Goal: Entertainment & Leisure: Browse casually

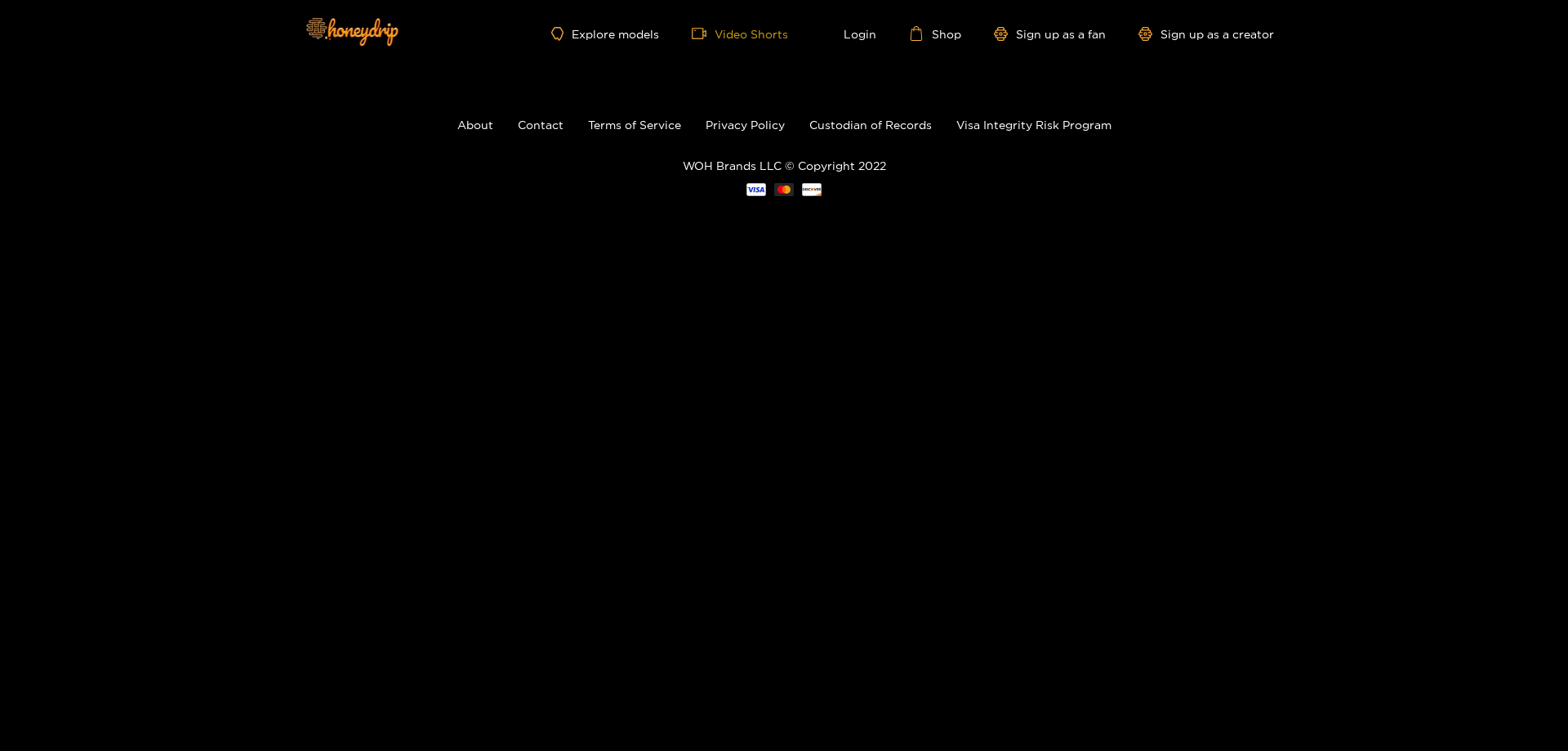
click at [751, 38] on link "Video Shorts" at bounding box center [740, 33] width 96 height 14
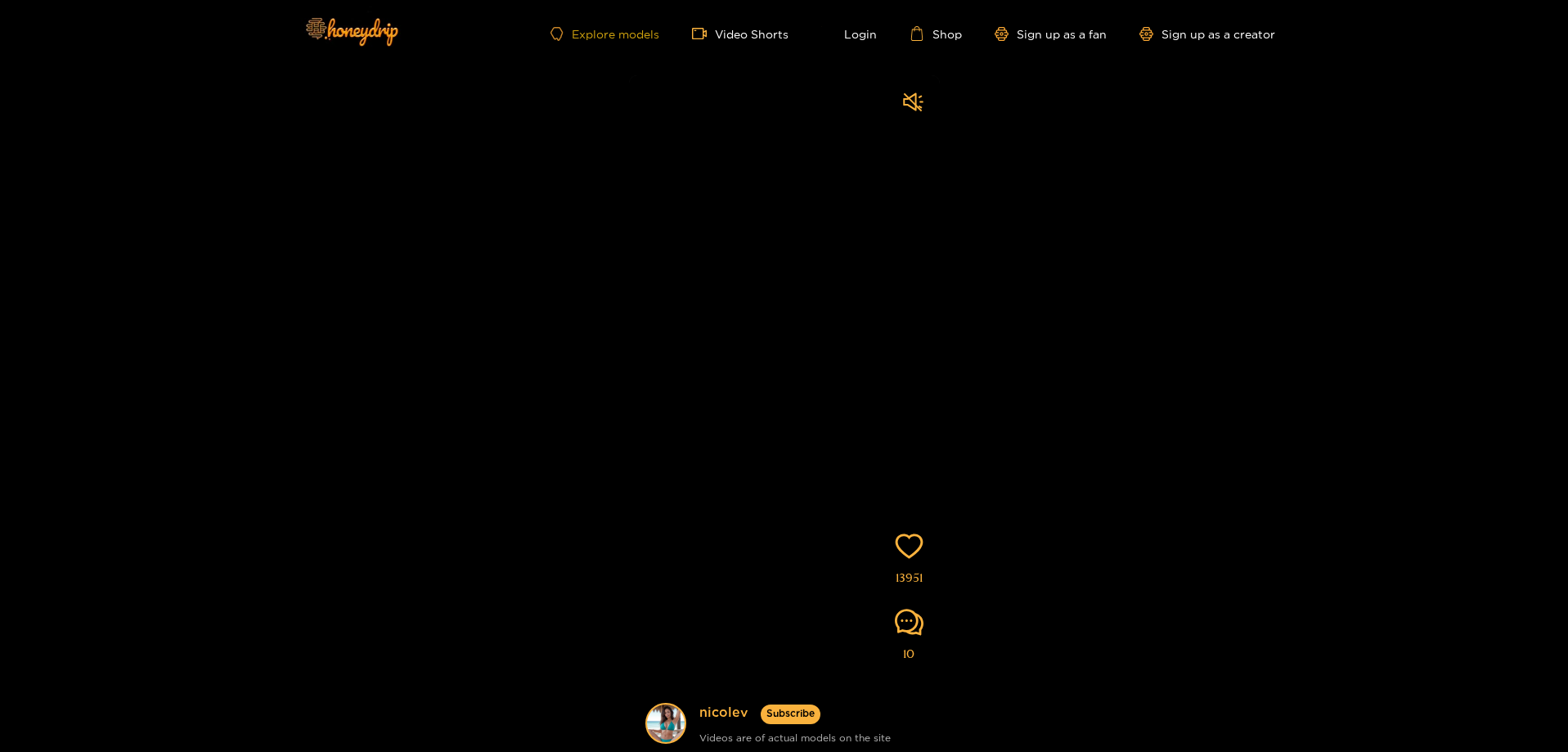
click at [648, 36] on link "Explore models" at bounding box center [603, 34] width 108 height 14
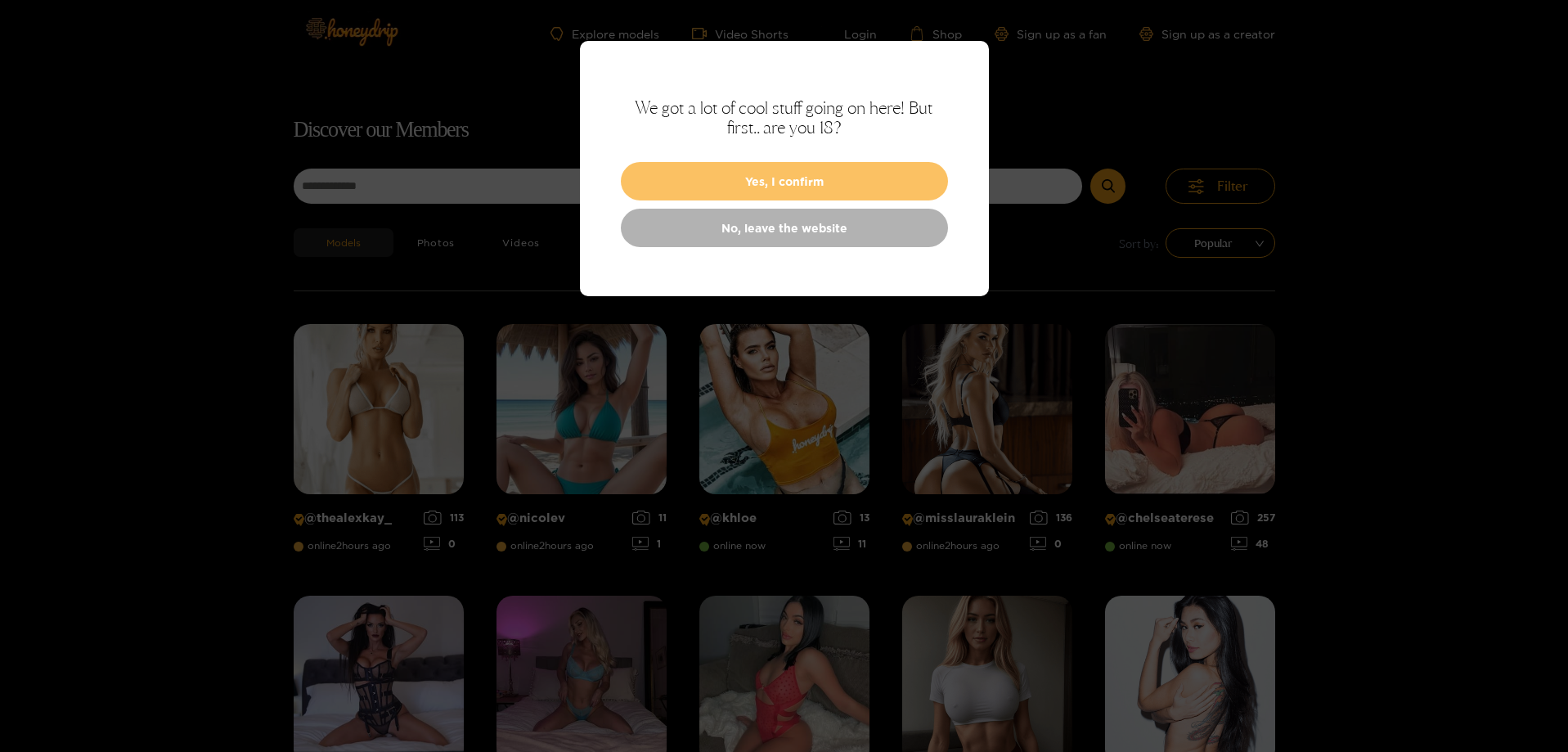
click at [830, 184] on button "Yes, I confirm" at bounding box center [784, 181] width 327 height 38
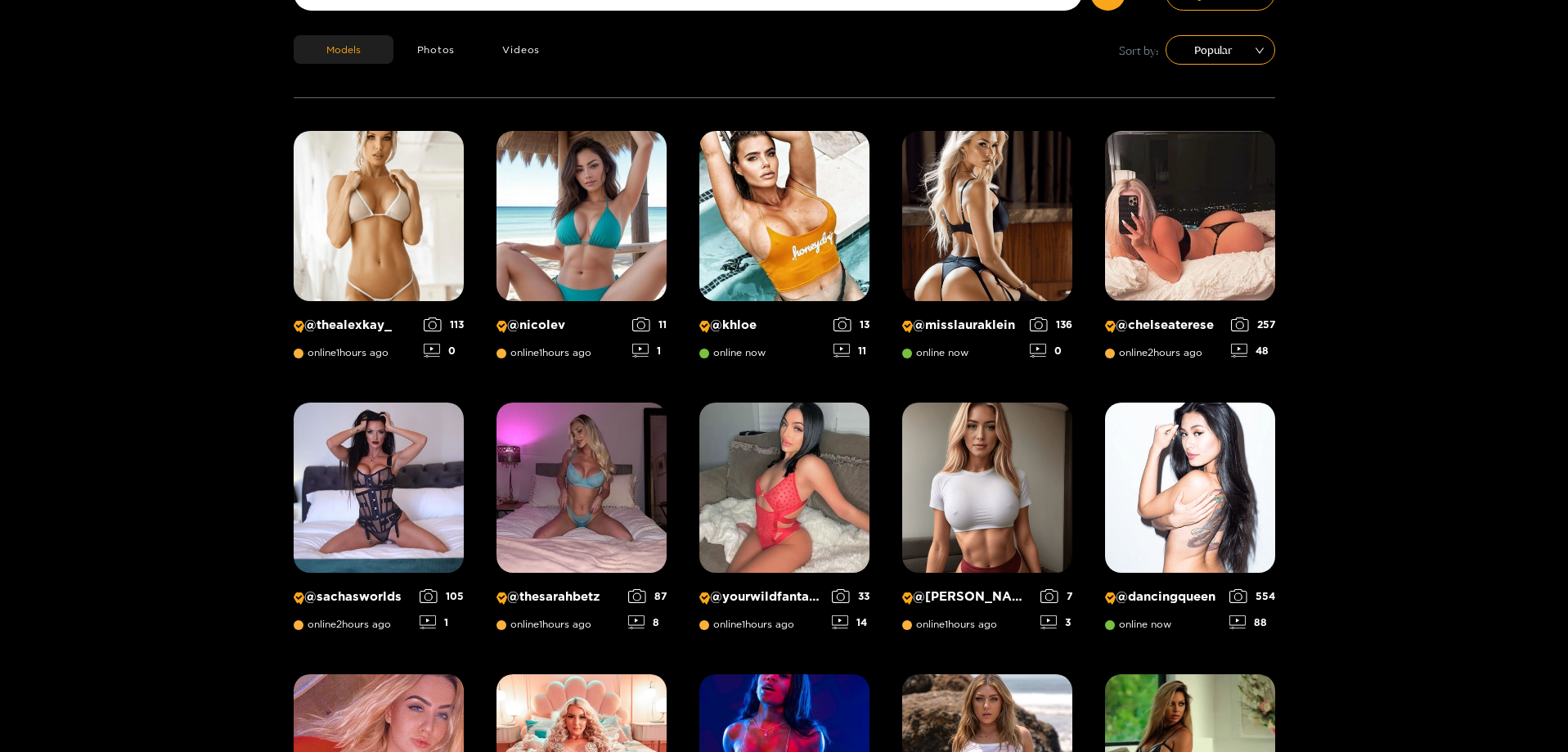
scroll to position [354, 0]
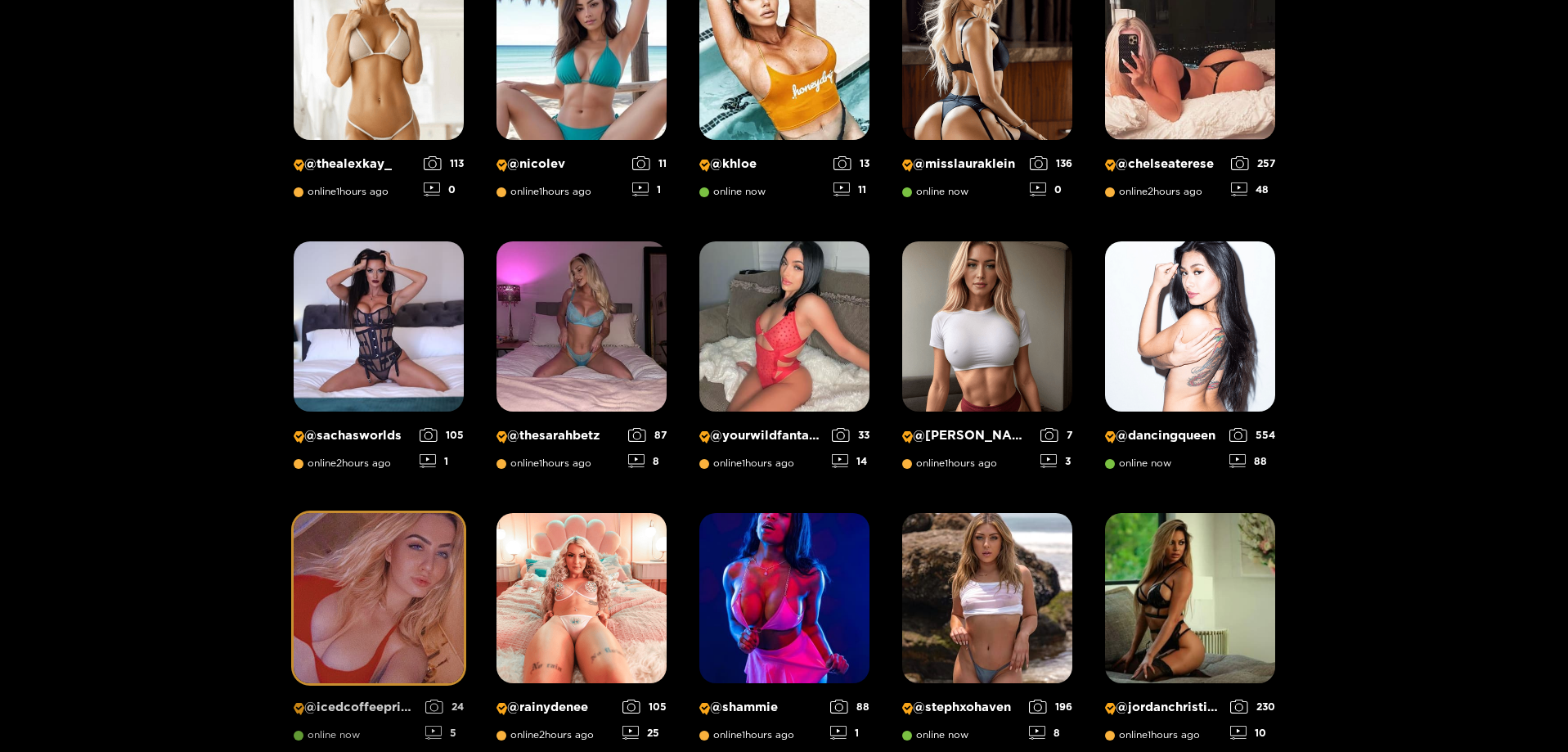
click at [420, 598] on img at bounding box center [378, 598] width 170 height 170
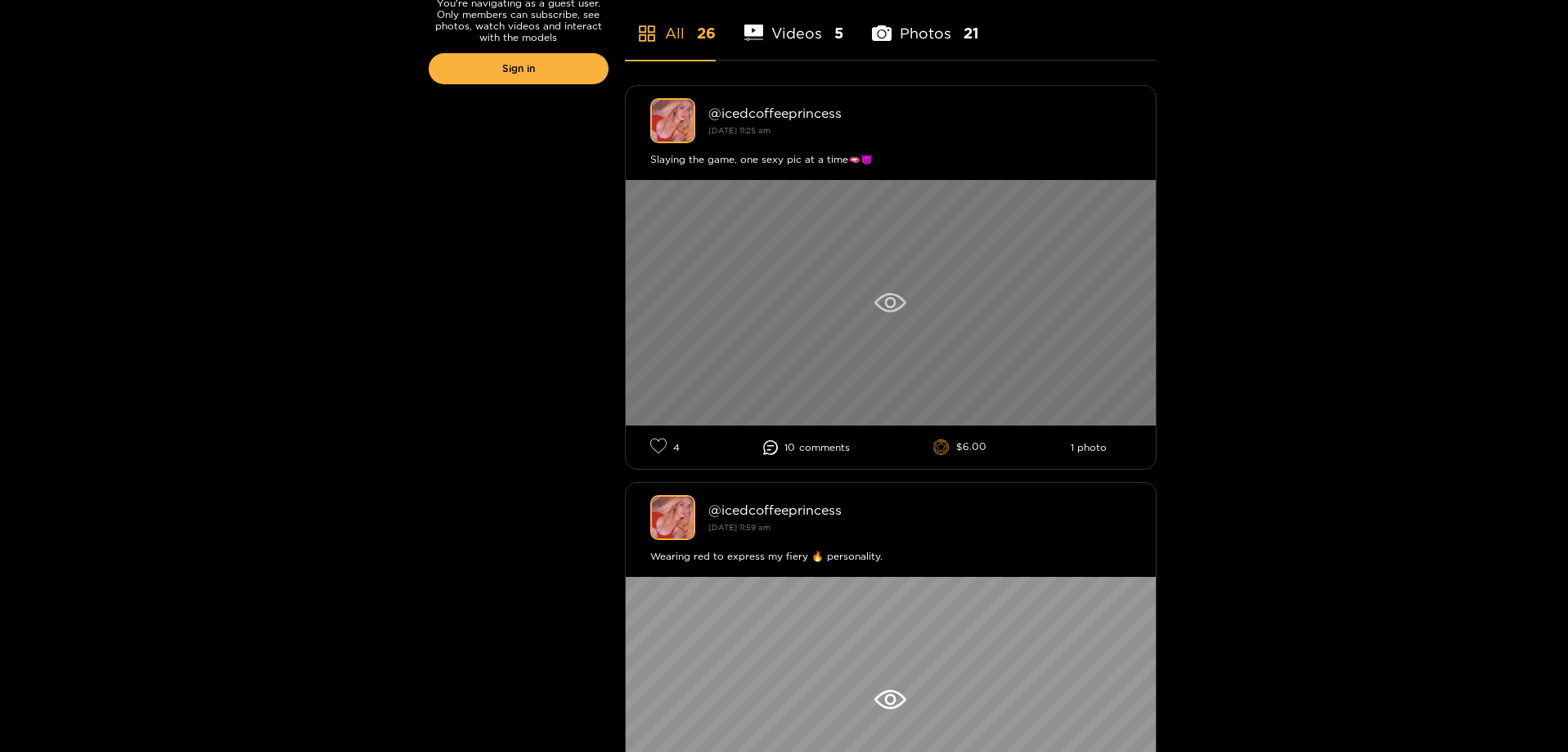
scroll to position [409, 0]
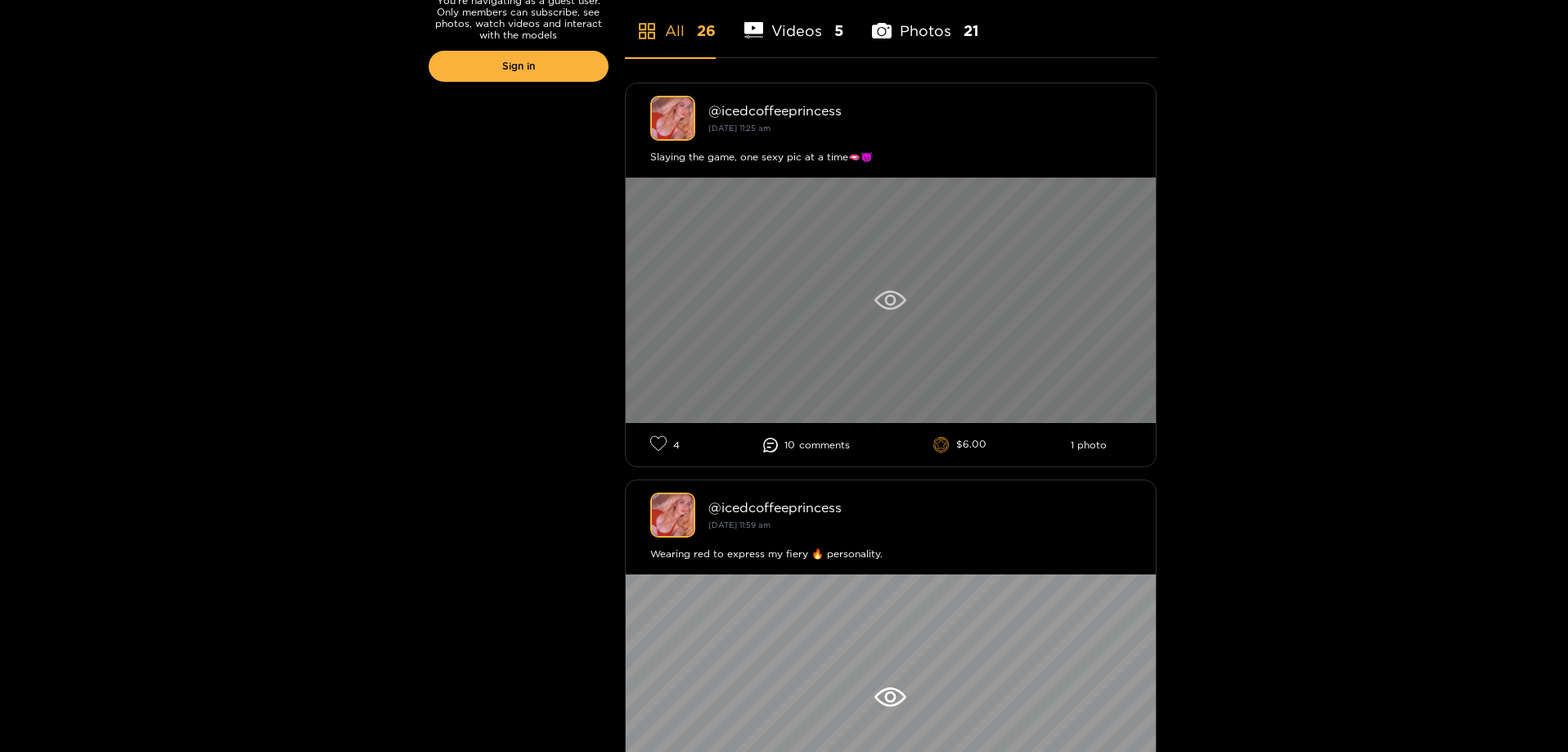
click at [952, 313] on div at bounding box center [890, 300] width 530 height 246
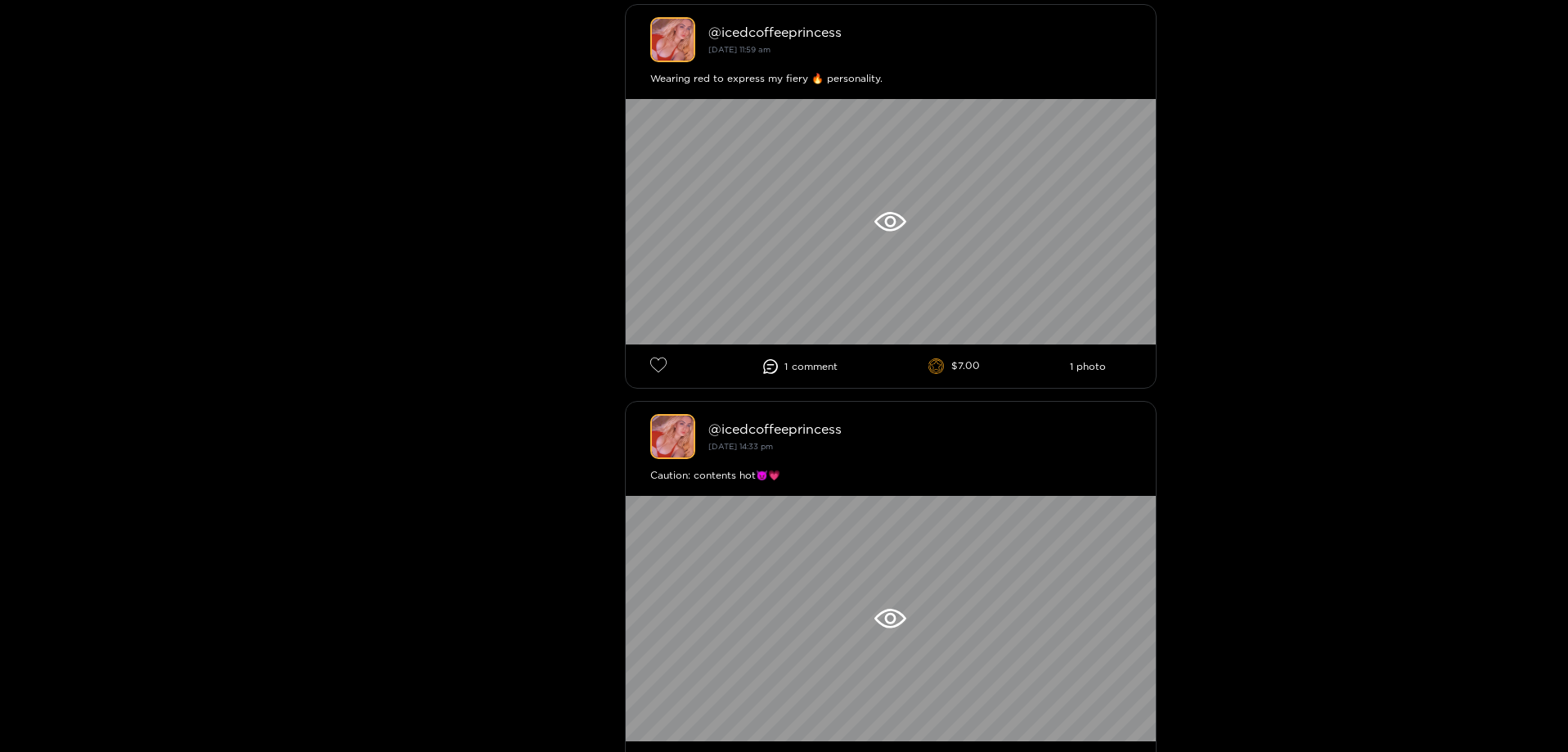
scroll to position [900, 0]
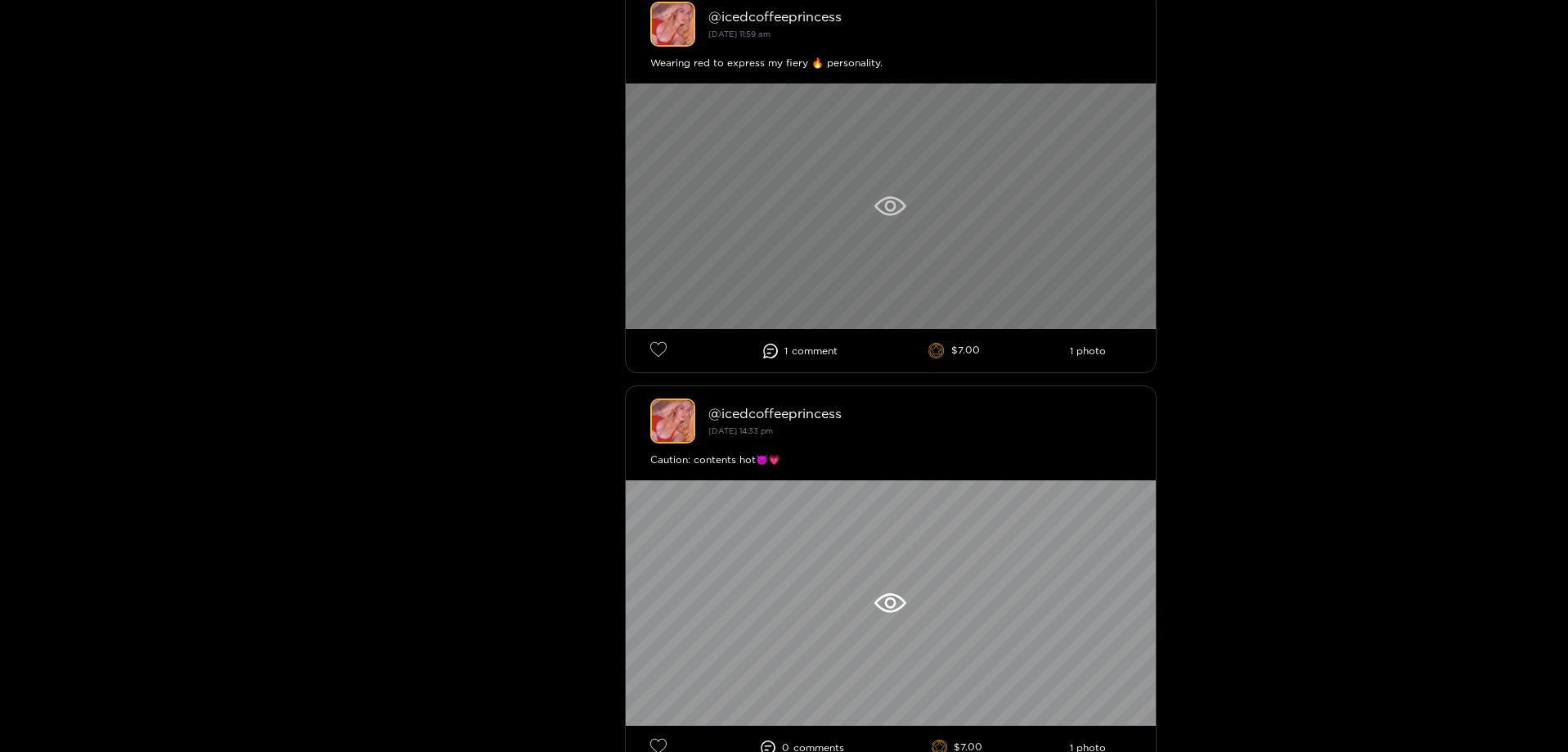
click at [909, 197] on div at bounding box center [890, 206] width 530 height 246
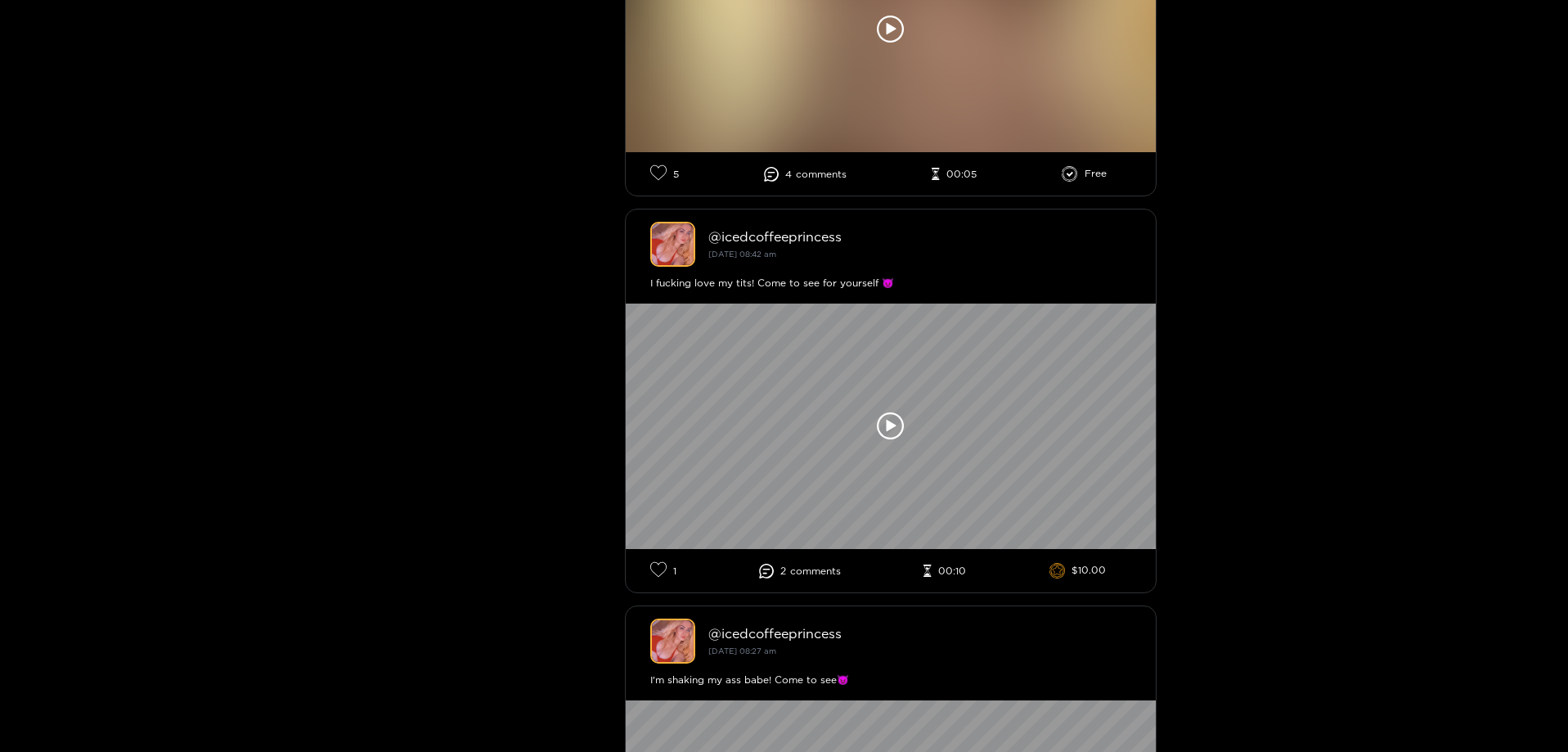
scroll to position [2291, 0]
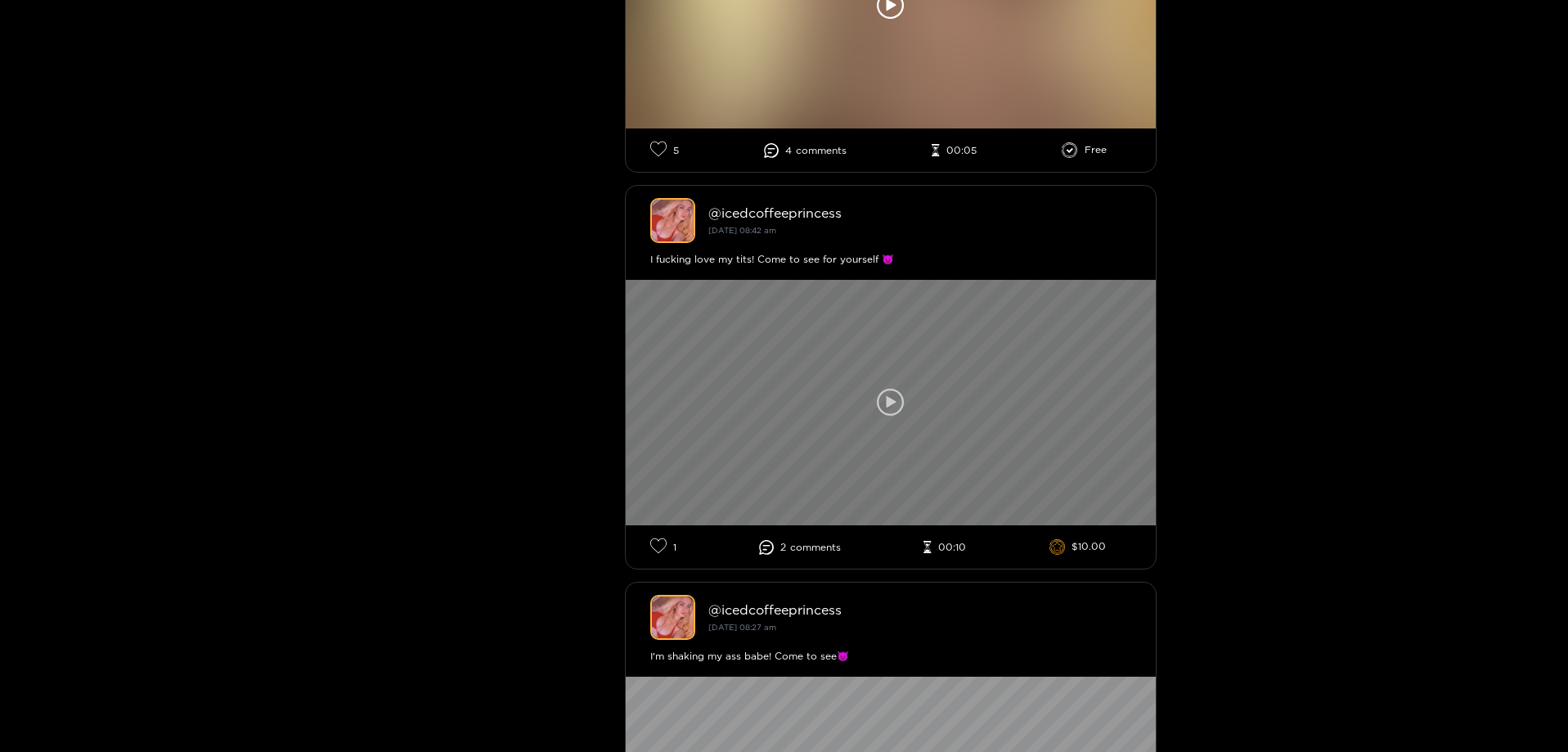
click at [891, 410] on icon at bounding box center [890, 402] width 28 height 28
